Goal: Task Accomplishment & Management: Manage account settings

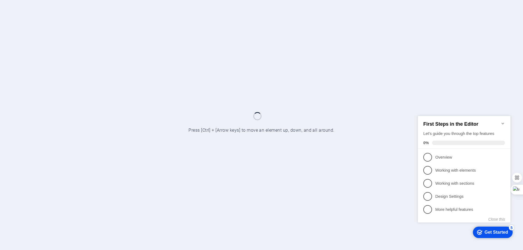
click at [503, 123] on icon "Minimize checklist" at bounding box center [502, 124] width 2 height 2
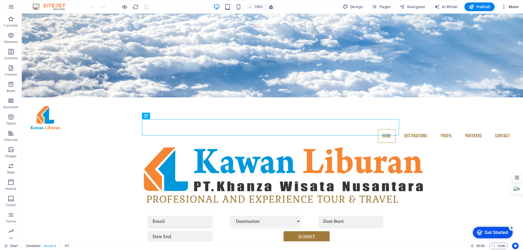
click at [517, 6] on span "More" at bounding box center [509, 6] width 17 height 5
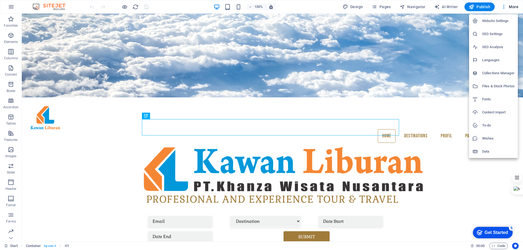
click at [495, 113] on h6 "Content Import" at bounding box center [498, 112] width 32 height 7
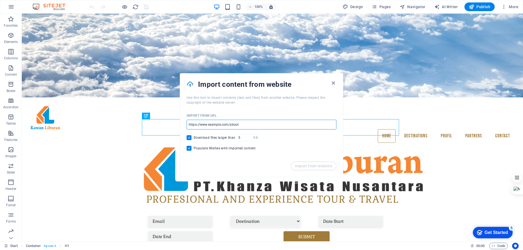
click at [264, 126] on input "url" at bounding box center [261, 125] width 150 height 10
drag, startPoint x: 278, startPoint y: 125, endPoint x: 283, endPoint y: 124, distance: 5.5
click at [281, 124] on input "url" at bounding box center [261, 125] width 150 height 10
click at [514, 6] on span "More" at bounding box center [509, 6] width 17 height 5
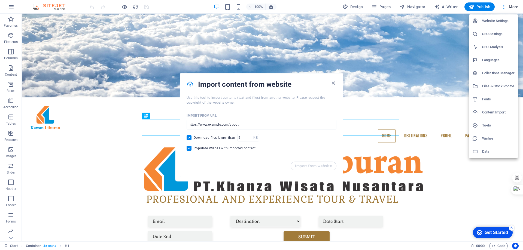
click at [493, 21] on h6 "Website Settings" at bounding box center [498, 21] width 32 height 7
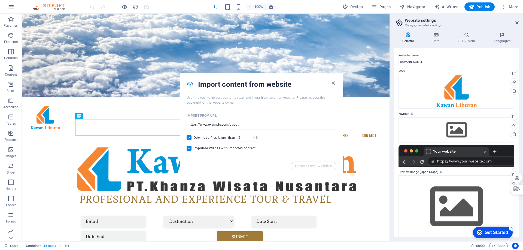
click at [334, 83] on icon "button" at bounding box center [333, 83] width 6 height 6
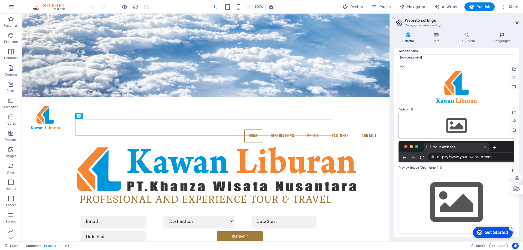
scroll to position [5, 0]
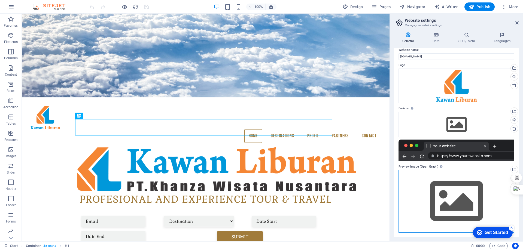
click at [453, 203] on div "Drag files here, click to choose files or select files from Files or our free s…" at bounding box center [456, 201] width 116 height 62
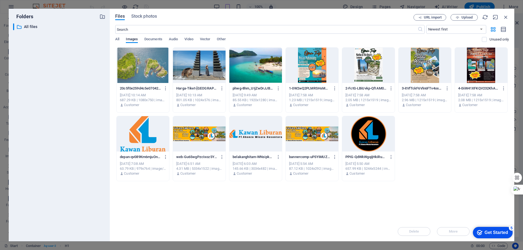
click at [371, 135] on div at bounding box center [368, 133] width 53 height 35
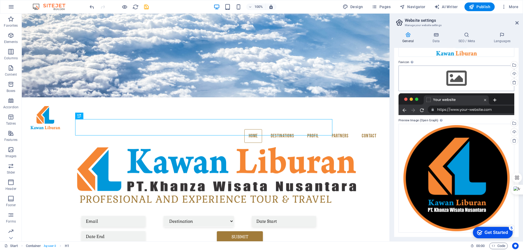
scroll to position [0, 0]
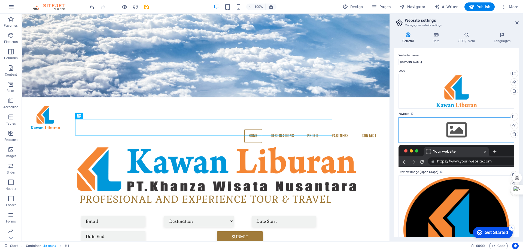
click at [455, 129] on div "Drag files here, click to choose files or select files from Files or our free s…" at bounding box center [456, 130] width 116 height 26
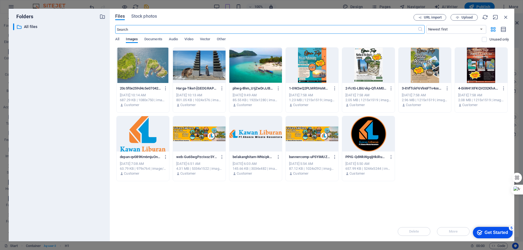
click at [360, 133] on div at bounding box center [368, 133] width 53 height 35
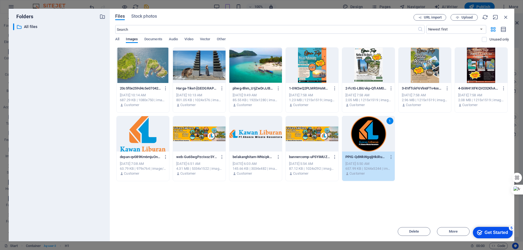
click at [360, 133] on div "1" at bounding box center [368, 133] width 53 height 35
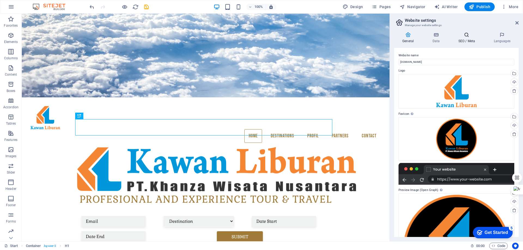
click at [469, 36] on icon at bounding box center [466, 34] width 33 height 5
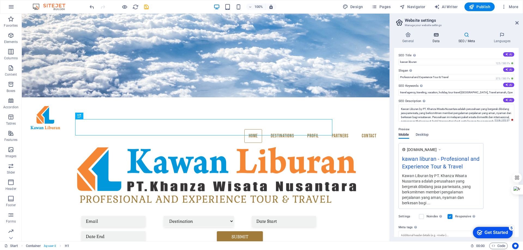
click at [432, 37] on icon at bounding box center [436, 34] width 24 height 5
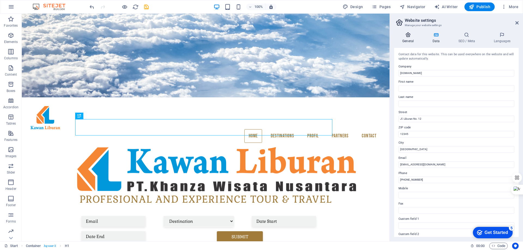
click at [403, 37] on icon at bounding box center [408, 34] width 28 height 5
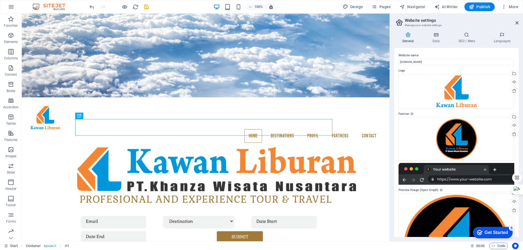
click at [518, 22] on aside "Website settings Manage your website settings General Data SEO / Meta Languages…" at bounding box center [455, 128] width 133 height 228
click at [516, 24] on icon at bounding box center [516, 23] width 3 height 4
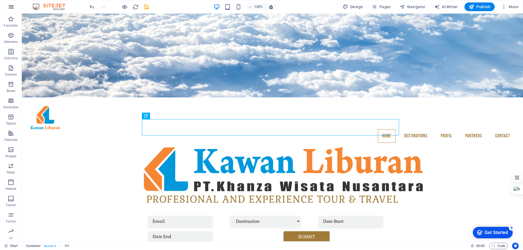
click at [13, 7] on icon "button" at bounding box center [11, 7] width 7 height 7
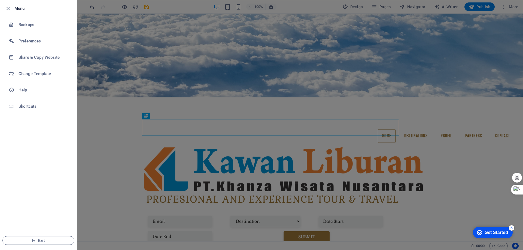
click at [99, 78] on div at bounding box center [261, 125] width 523 height 250
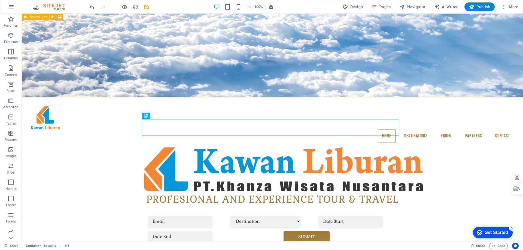
click at [50, 6] on img at bounding box center [51, 7] width 41 height 7
click at [38, 5] on img at bounding box center [51, 7] width 41 height 7
click at [63, 7] on img at bounding box center [51, 7] width 41 height 7
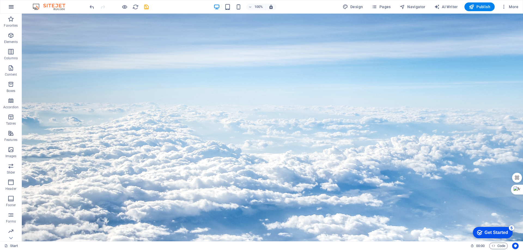
click at [11, 7] on icon "button" at bounding box center [11, 7] width 7 height 7
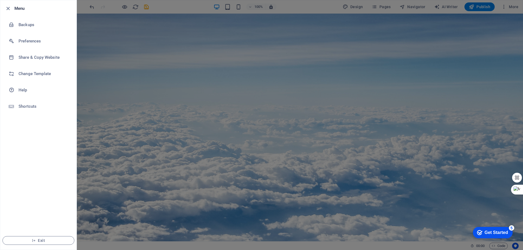
click at [115, 40] on div at bounding box center [261, 125] width 523 height 250
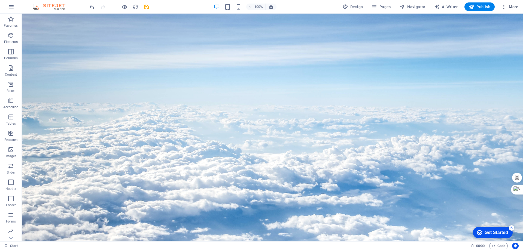
click at [515, 5] on span "More" at bounding box center [509, 6] width 17 height 5
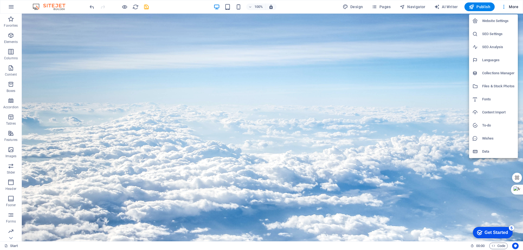
click at [383, 6] on div at bounding box center [261, 125] width 523 height 250
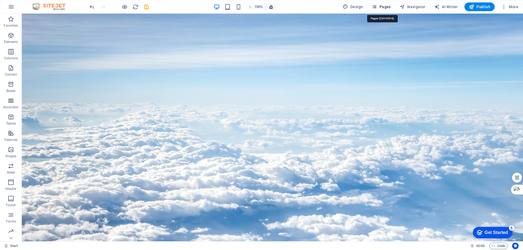
click at [377, 6] on icon "button" at bounding box center [373, 6] width 5 height 5
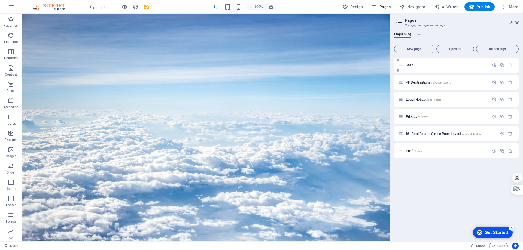
click at [422, 65] on p "Start /" at bounding box center [447, 65] width 82 height 4
click at [494, 65] on icon "button" at bounding box center [494, 65] width 5 height 5
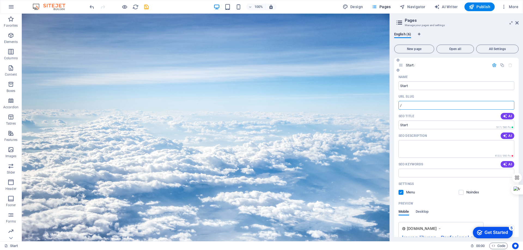
click at [423, 106] on input "/" at bounding box center [456, 105] width 116 height 9
click at [444, 172] on input "SEO Keywords" at bounding box center [456, 173] width 116 height 9
click at [498, 46] on button "All Settings" at bounding box center [497, 49] width 42 height 9
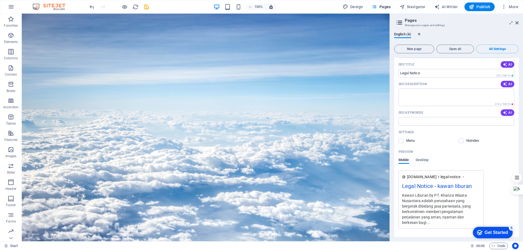
scroll to position [547, 0]
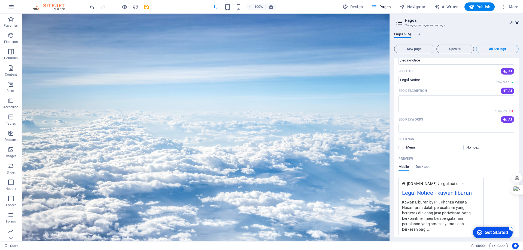
click at [517, 23] on icon at bounding box center [516, 23] width 3 height 4
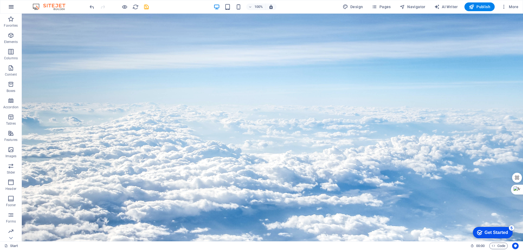
click at [9, 6] on icon "button" at bounding box center [11, 7] width 7 height 7
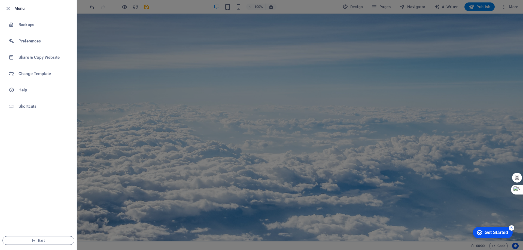
click at [92, 7] on div at bounding box center [261, 125] width 523 height 250
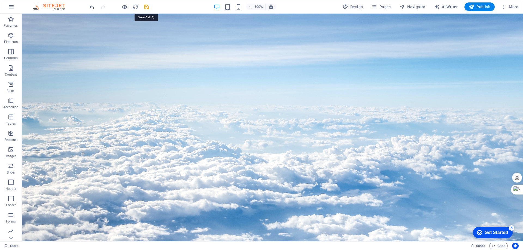
drag, startPoint x: 146, startPoint y: 9, endPoint x: 140, endPoint y: 11, distance: 6.3
click at [145, 9] on icon "save" at bounding box center [146, 7] width 6 height 6
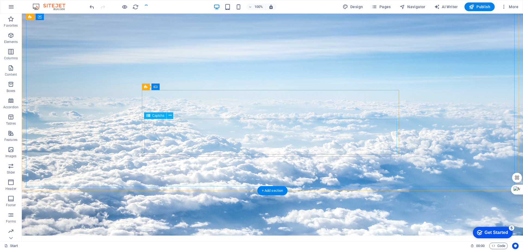
scroll to position [0, 0]
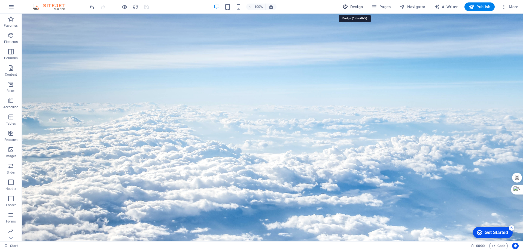
click at [355, 7] on span "Design" at bounding box center [352, 6] width 20 height 5
select select "px"
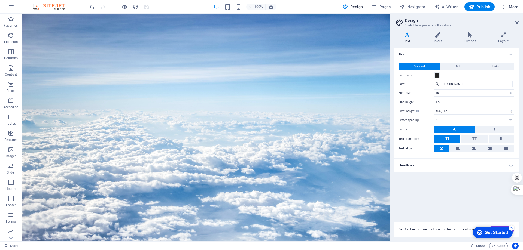
click at [503, 6] on icon "button" at bounding box center [503, 6] width 5 height 5
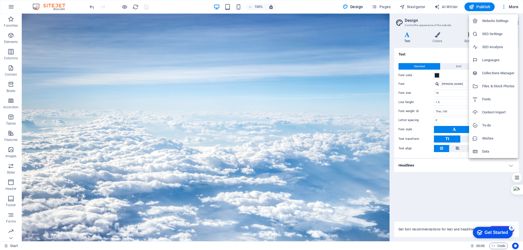
click at [488, 155] on h6 "Data" at bounding box center [498, 151] width 32 height 7
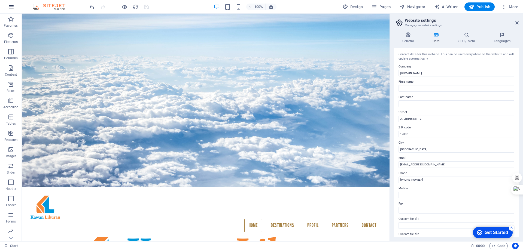
click at [11, 5] on icon "button" at bounding box center [11, 7] width 7 height 7
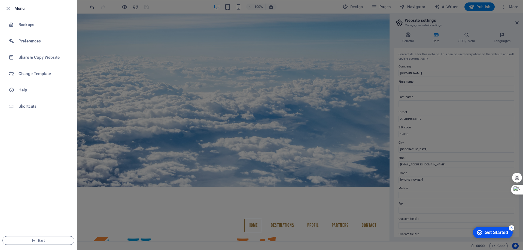
click at [95, 7] on div at bounding box center [261, 125] width 523 height 250
